Goal: Task Accomplishment & Management: Use online tool/utility

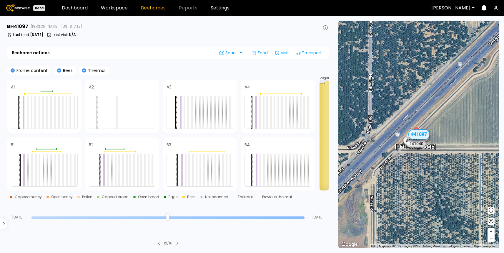
click at [325, 28] on icon at bounding box center [325, 27] width 5 height 5
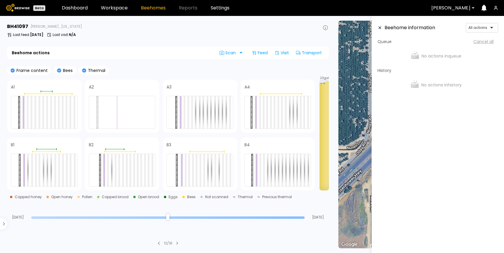
click at [325, 29] on icon at bounding box center [325, 27] width 5 height 5
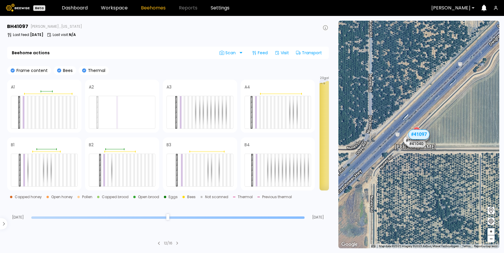
click at [325, 29] on icon at bounding box center [325, 27] width 5 height 5
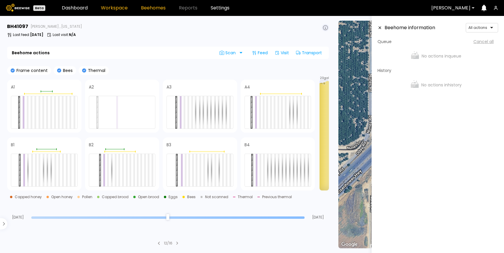
click at [116, 10] on link "Workspace" at bounding box center [114, 8] width 27 height 5
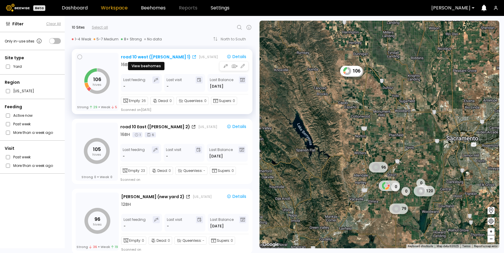
click at [149, 59] on div "road 10 west (Dixon 1)" at bounding box center [156, 57] width 70 height 6
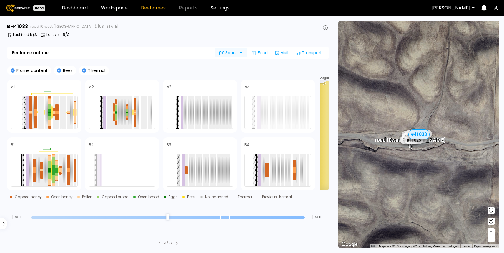
click at [240, 54] on div "Scan" at bounding box center [229, 52] width 28 height 9
click at [328, 30] on icon at bounding box center [325, 27] width 5 height 5
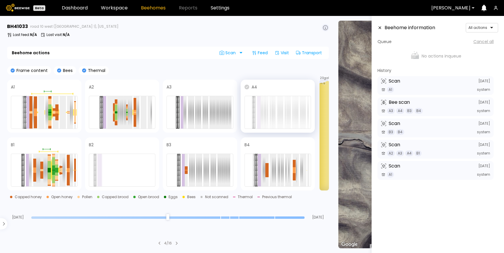
click at [247, 86] on icon at bounding box center [247, 86] width 5 height 5
click at [173, 89] on div "A3" at bounding box center [200, 86] width 67 height 7
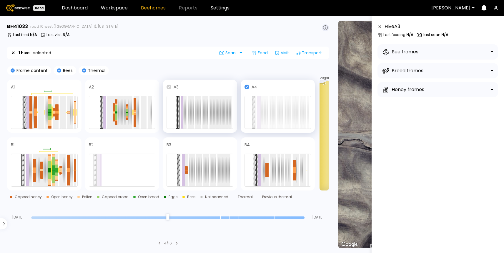
click at [170, 88] on icon at bounding box center [169, 86] width 5 height 5
click at [247, 88] on icon at bounding box center [247, 86] width 5 height 5
click at [168, 88] on icon at bounding box center [169, 86] width 5 height 5
